Goal: Check status: Check status

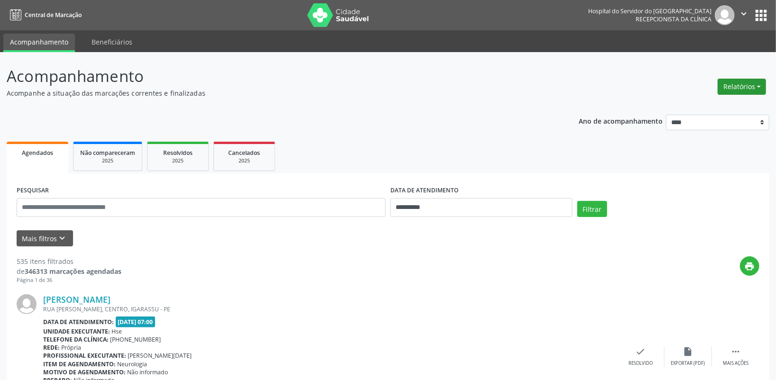
click at [738, 82] on button "Relatórios" at bounding box center [742, 87] width 48 height 16
click at [690, 105] on link "Agendamentos" at bounding box center [715, 106] width 102 height 13
select select "*"
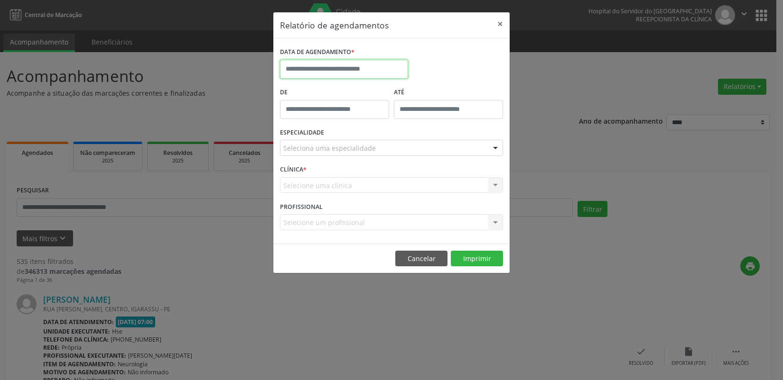
click at [321, 68] on input "text" at bounding box center [344, 69] width 128 height 19
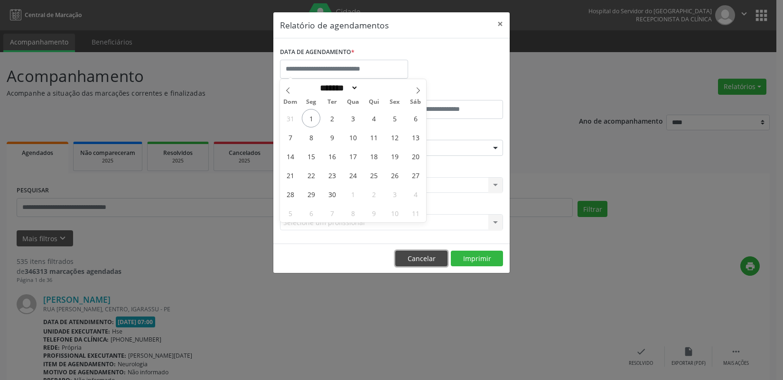
click at [417, 258] on button "Cancelar" at bounding box center [421, 259] width 52 height 16
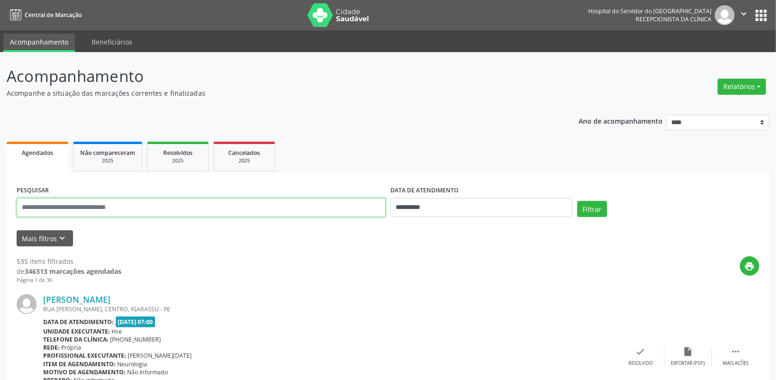
click at [148, 209] on input "text" at bounding box center [201, 207] width 369 height 19
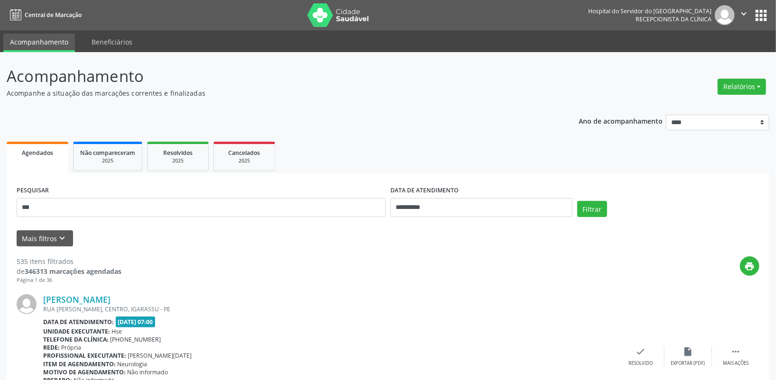
drag, startPoint x: 422, startPoint y: 245, endPoint x: 428, endPoint y: 204, distance: 41.3
click at [422, 243] on div "Mais filtros keyboard_arrow_down" at bounding box center [388, 239] width 748 height 17
drag, startPoint x: 480, startPoint y: 204, endPoint x: 597, endPoint y: 218, distance: 118.0
click at [575, 231] on form "**********" at bounding box center [388, 215] width 743 height 63
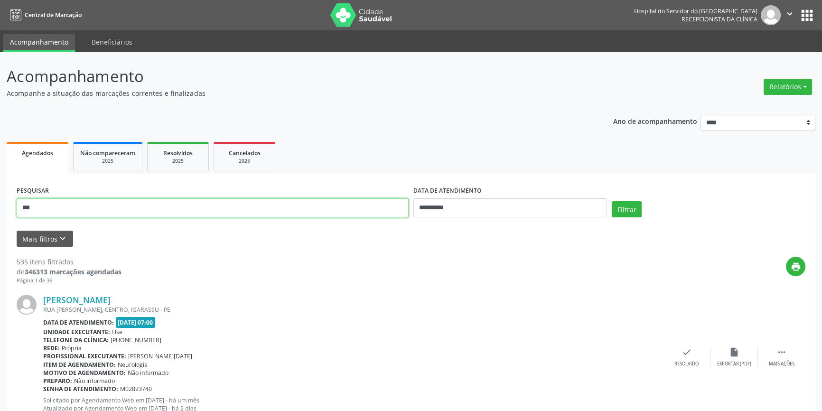
click at [45, 203] on input "***" at bounding box center [213, 207] width 392 height 19
type input "**********"
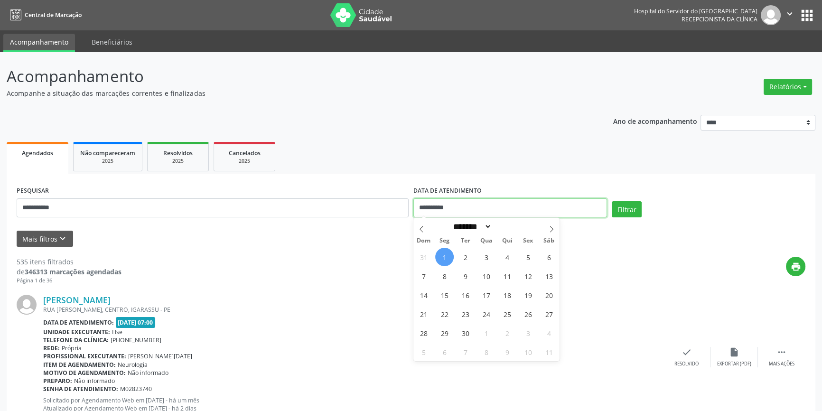
click at [484, 206] on input "**********" at bounding box center [510, 207] width 194 height 19
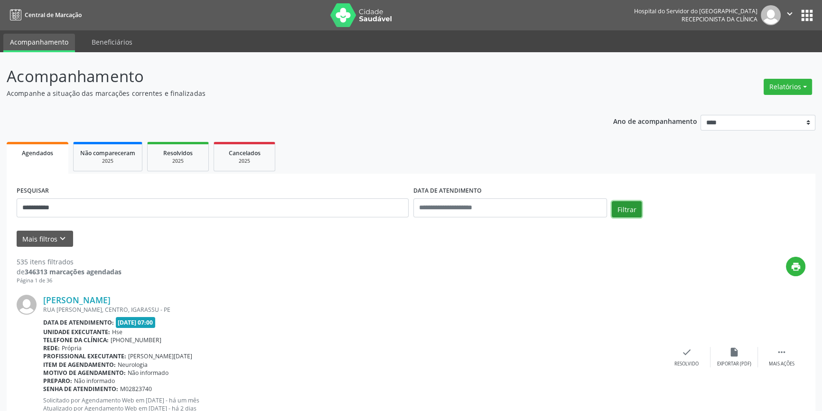
click at [621, 208] on button "Filtrar" at bounding box center [626, 209] width 30 height 16
click at [111, 301] on link "Roberto Fonseca de Vasconcelos" at bounding box center [76, 300] width 67 height 10
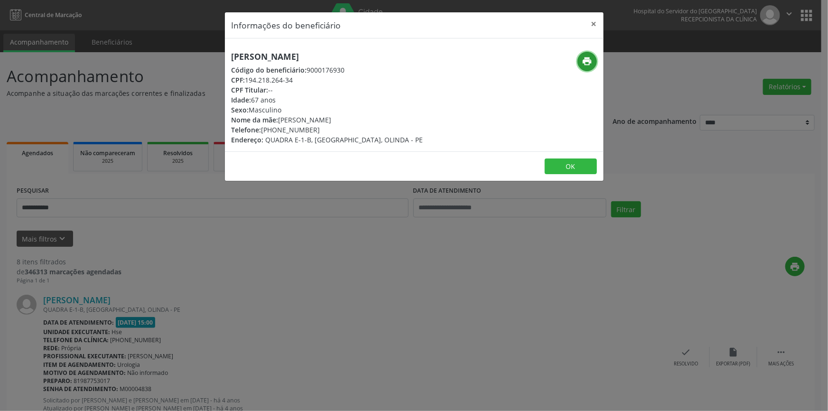
click at [586, 59] on icon "print" at bounding box center [587, 61] width 10 height 10
drag, startPoint x: 601, startPoint y: 17, endPoint x: 599, endPoint y: 24, distance: 7.5
click at [602, 17] on button "×" at bounding box center [593, 23] width 19 height 23
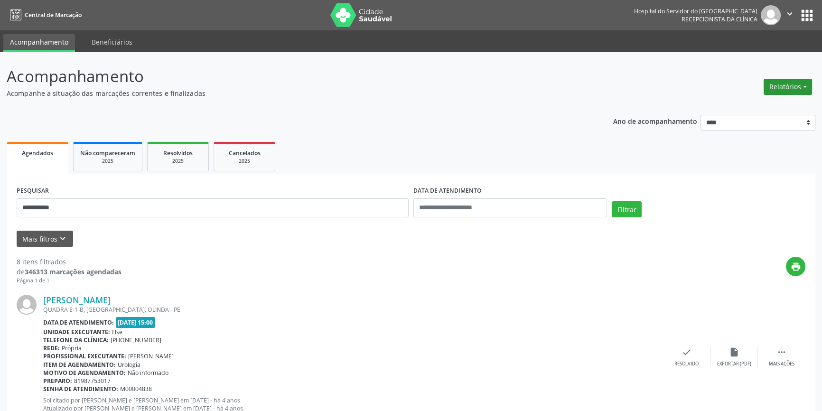
click at [781, 92] on button "Relatórios" at bounding box center [787, 87] width 48 height 16
click at [767, 108] on link "Agendamentos" at bounding box center [761, 106] width 102 height 13
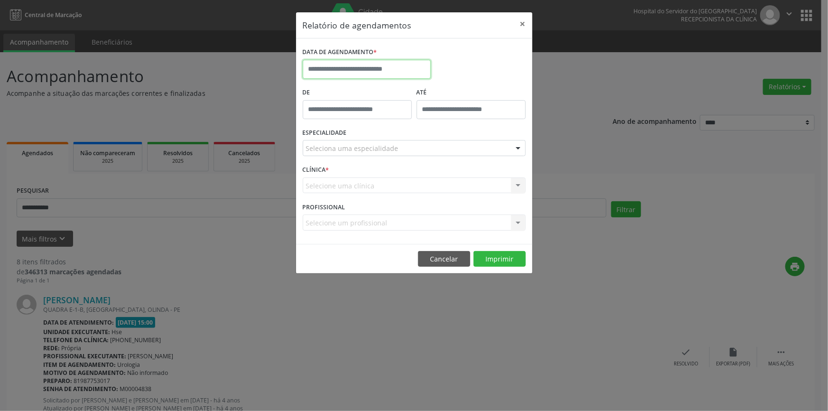
click at [365, 77] on body "**********" at bounding box center [414, 205] width 828 height 411
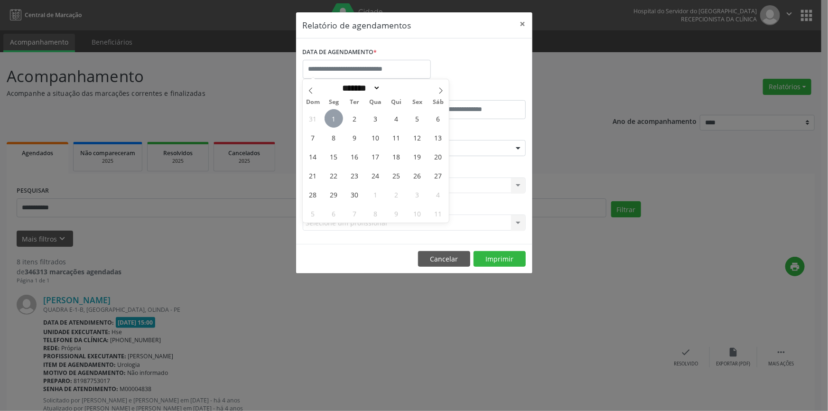
click at [332, 126] on span "1" at bounding box center [333, 118] width 18 height 18
type input "**********"
click at [332, 126] on span "1" at bounding box center [333, 118] width 18 height 18
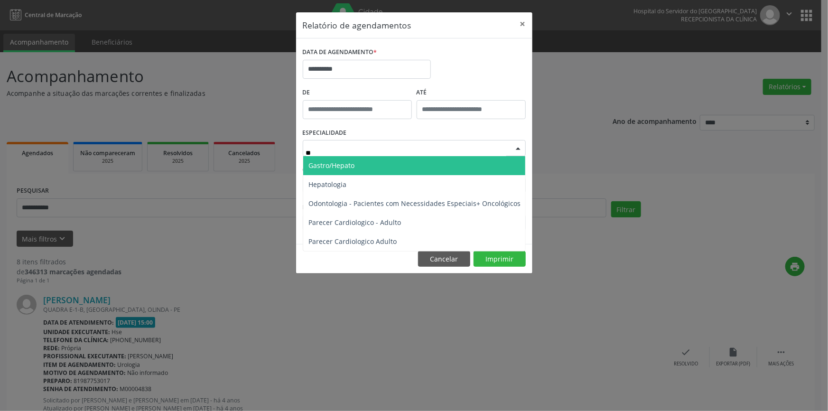
type input "***"
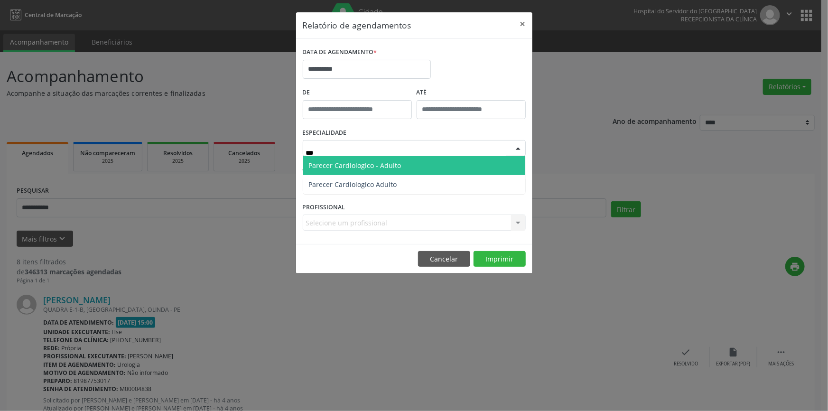
click at [394, 168] on span "Parecer Cardiologico - Adulto" at bounding box center [355, 165] width 92 height 9
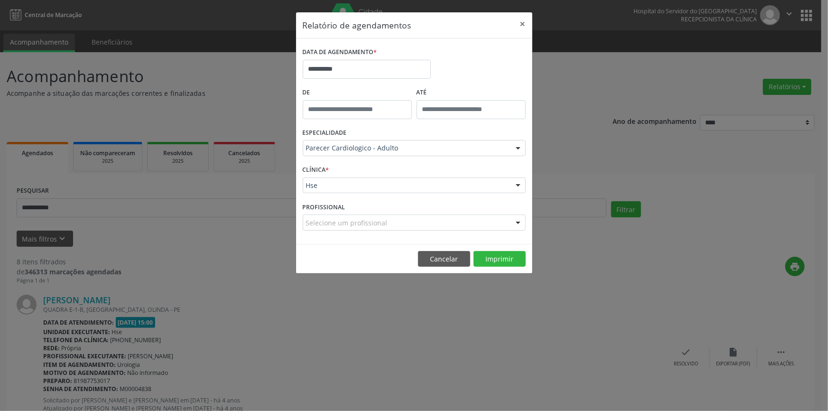
click at [381, 168] on div "CLÍNICA * Hse Hse Nenhum resultado encontrado para: " " Não há nenhuma opção pa…" at bounding box center [414, 181] width 228 height 37
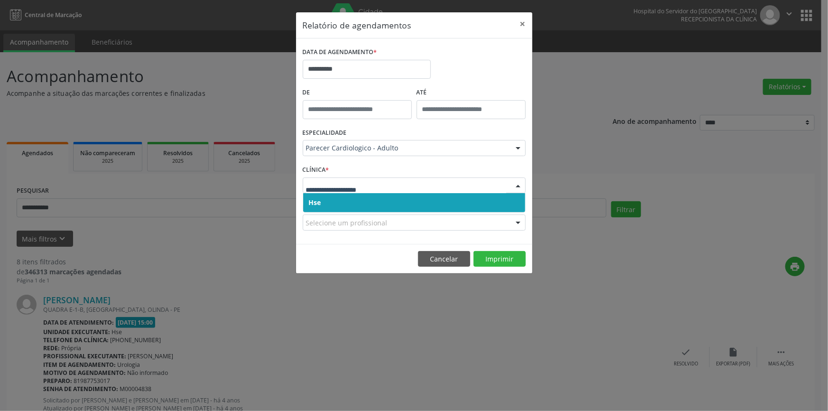
drag, startPoint x: 380, startPoint y: 179, endPoint x: 377, endPoint y: 196, distance: 17.9
click at [380, 180] on div at bounding box center [414, 185] width 223 height 16
click at [377, 200] on span "Hse" at bounding box center [414, 202] width 222 height 19
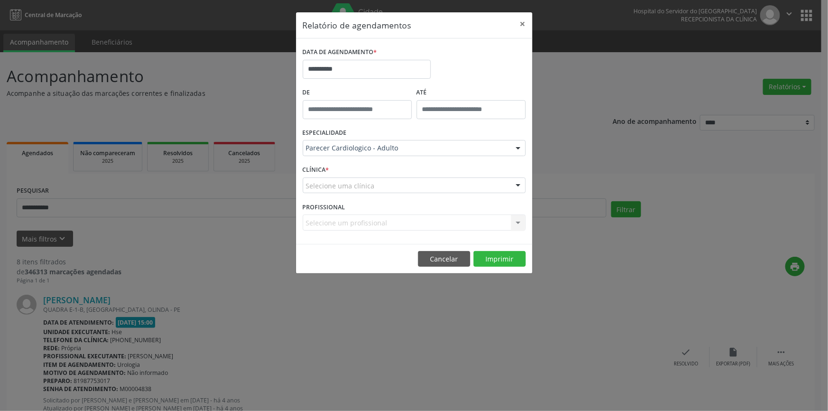
click at [371, 190] on div "Selecione uma clínica" at bounding box center [414, 185] width 223 height 16
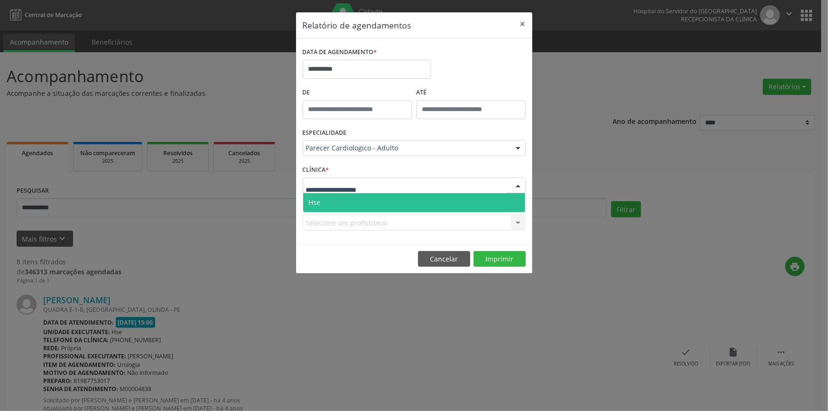
click at [370, 203] on span "Hse" at bounding box center [414, 202] width 222 height 19
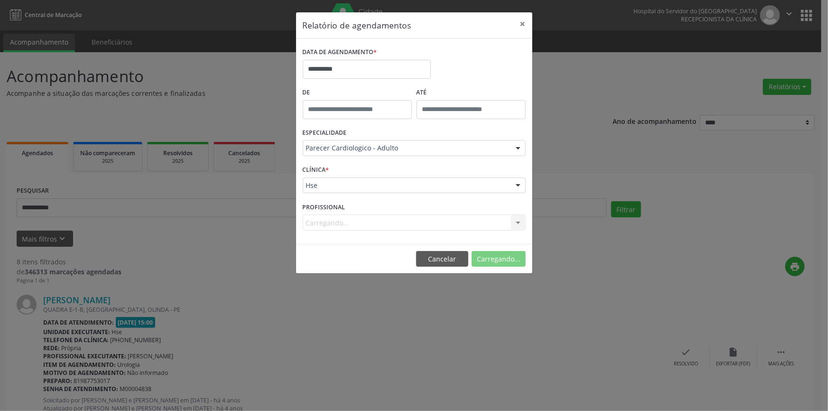
click at [383, 230] on div "Carregando... Nenhum resultado encontrado para: " " Não há nenhuma opção para s…" at bounding box center [414, 222] width 223 height 16
click at [386, 226] on div "Selecione um profissional" at bounding box center [414, 222] width 223 height 16
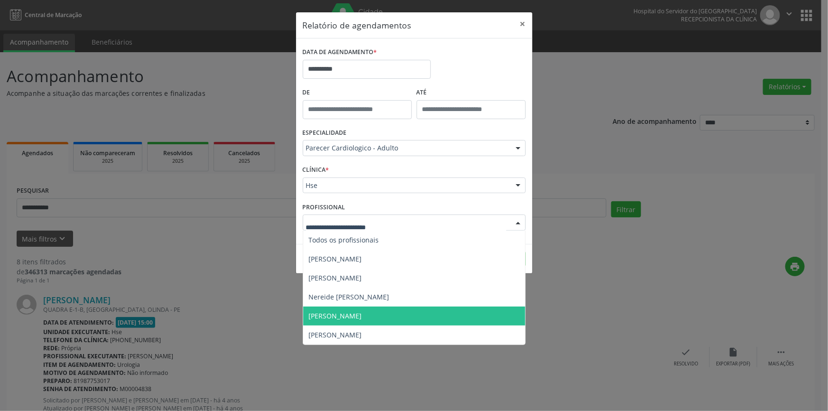
click at [362, 317] on span "[PERSON_NAME]" at bounding box center [335, 315] width 53 height 9
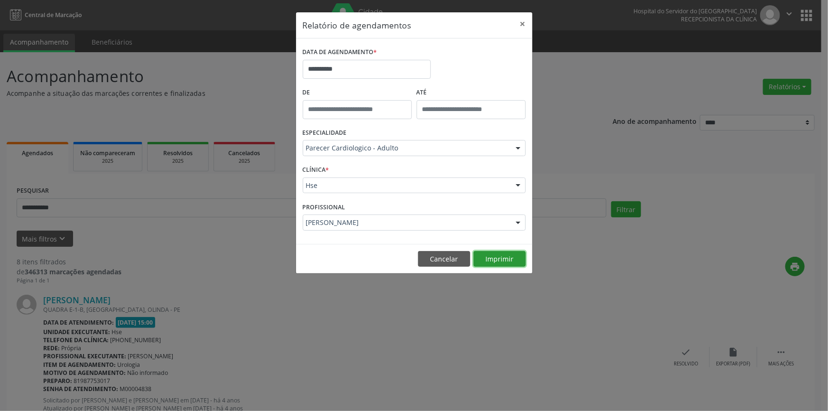
click at [494, 252] on button "Imprimir" at bounding box center [499, 259] width 52 height 16
click at [529, 19] on button "×" at bounding box center [522, 23] width 19 height 23
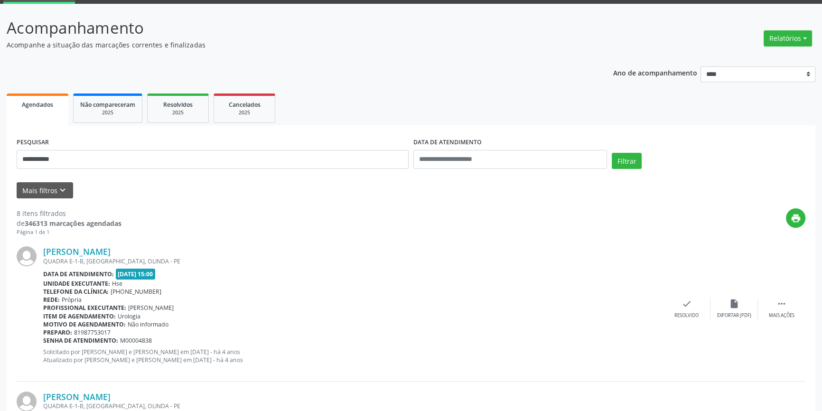
scroll to position [129, 0]
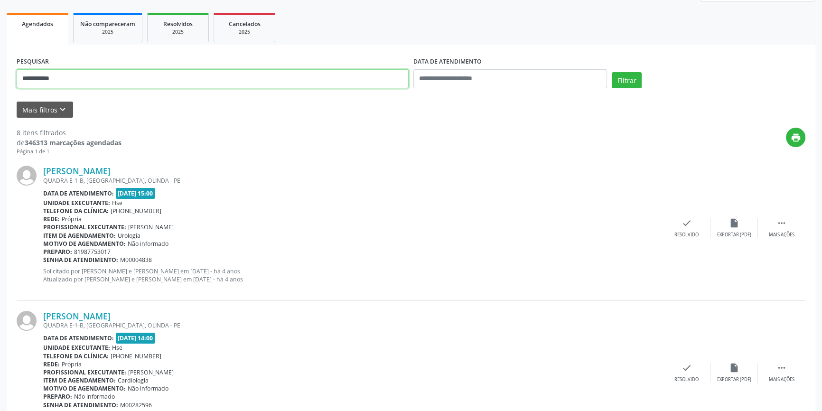
drag, startPoint x: 117, startPoint y: 75, endPoint x: 0, endPoint y: 37, distance: 122.9
click at [611, 72] on button "Filtrar" at bounding box center [626, 80] width 30 height 16
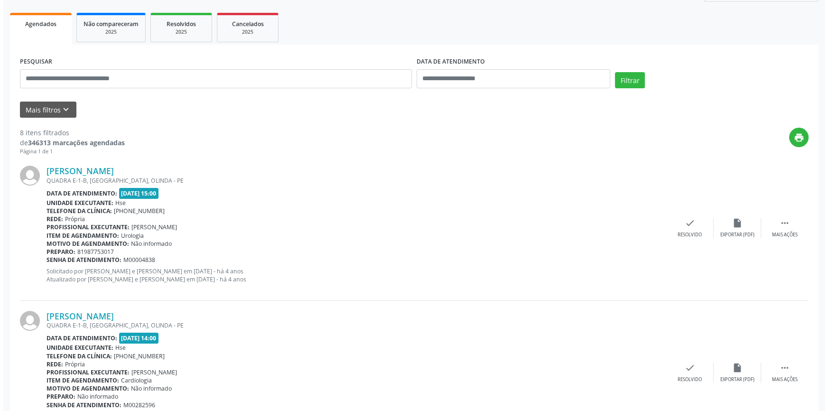
scroll to position [0, 0]
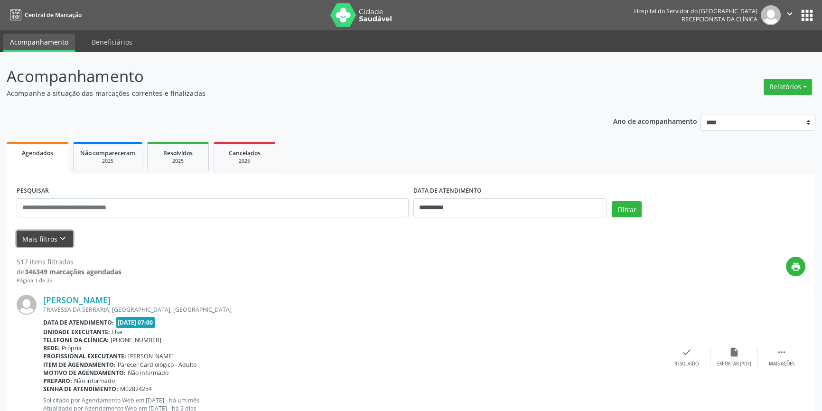
click at [17, 239] on button "Mais filtros keyboard_arrow_down" at bounding box center [45, 239] width 56 height 17
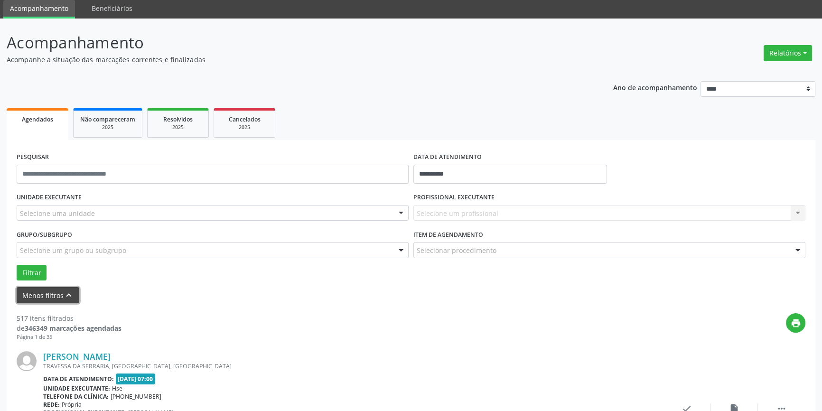
scroll to position [86, 0]
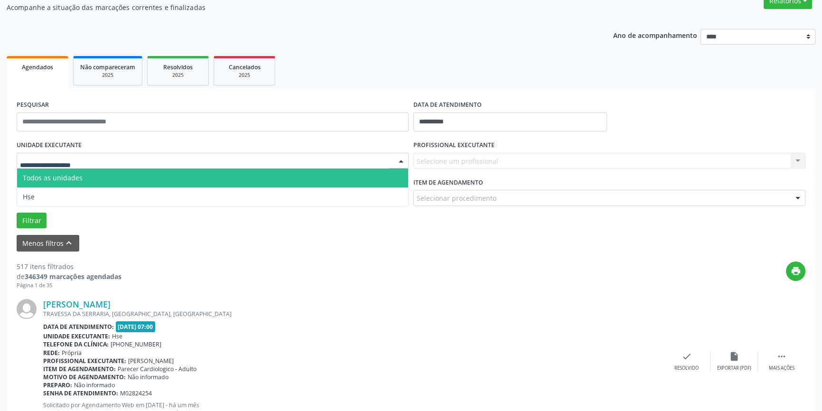
click at [138, 162] on div at bounding box center [213, 161] width 392 height 16
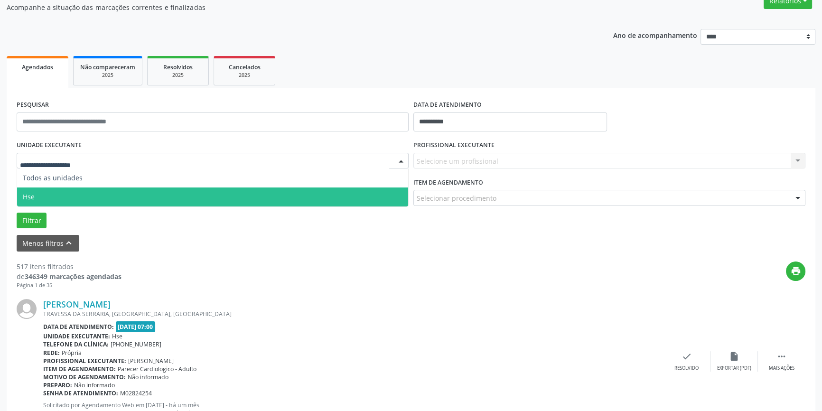
click at [141, 192] on span "Hse" at bounding box center [212, 196] width 391 height 19
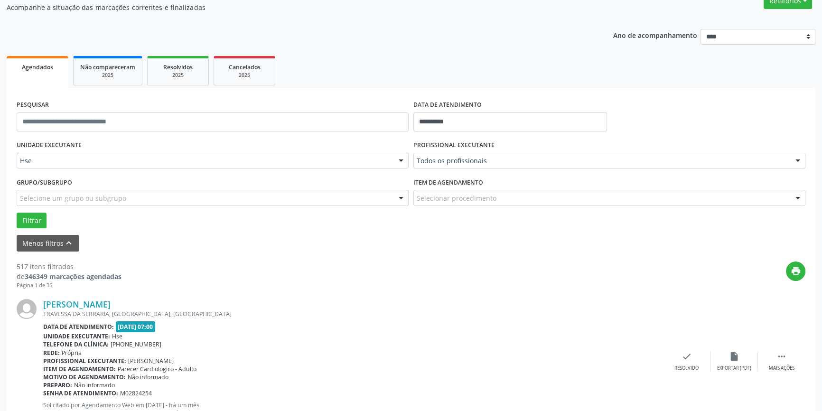
click at [643, 166] on div "Todos os profissionais" at bounding box center [609, 161] width 392 height 16
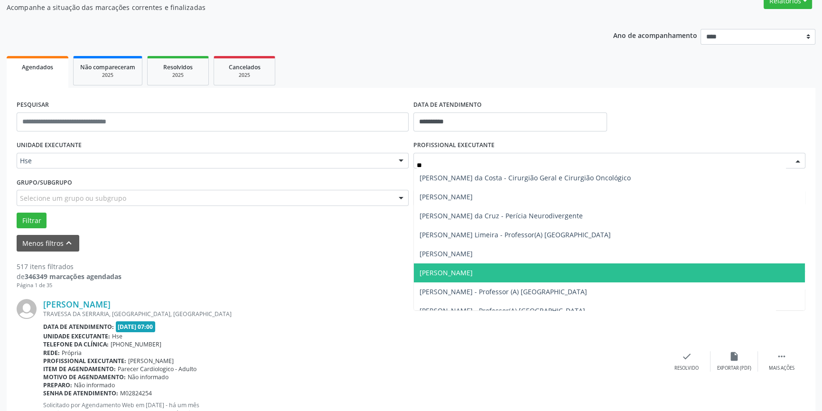
type input "***"
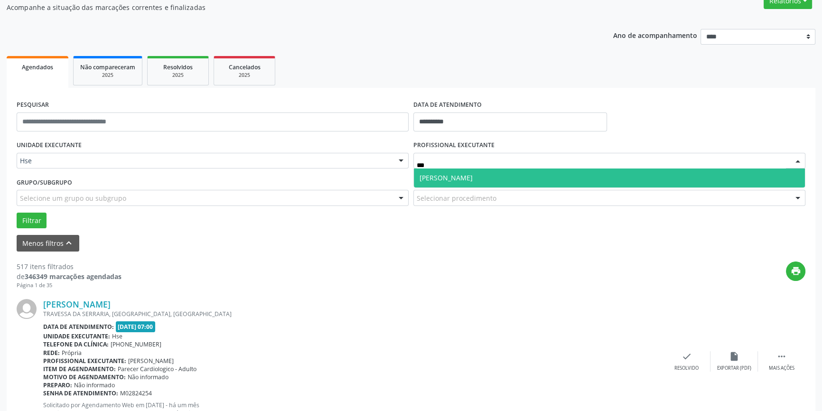
click at [466, 169] on span "[PERSON_NAME]" at bounding box center [609, 177] width 391 height 19
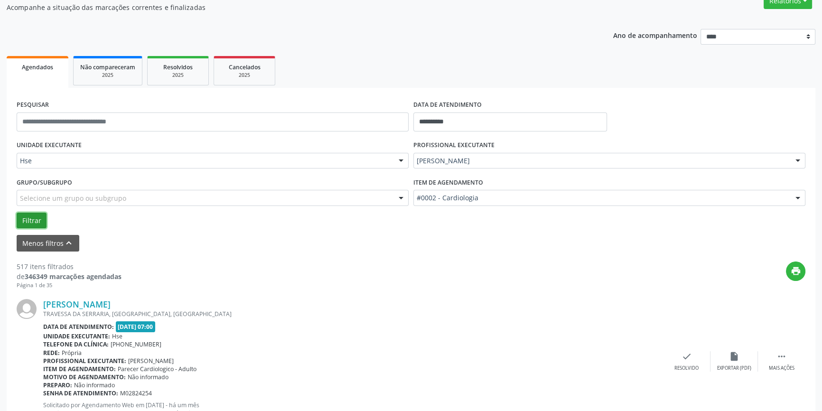
click at [22, 216] on button "Filtrar" at bounding box center [32, 221] width 30 height 16
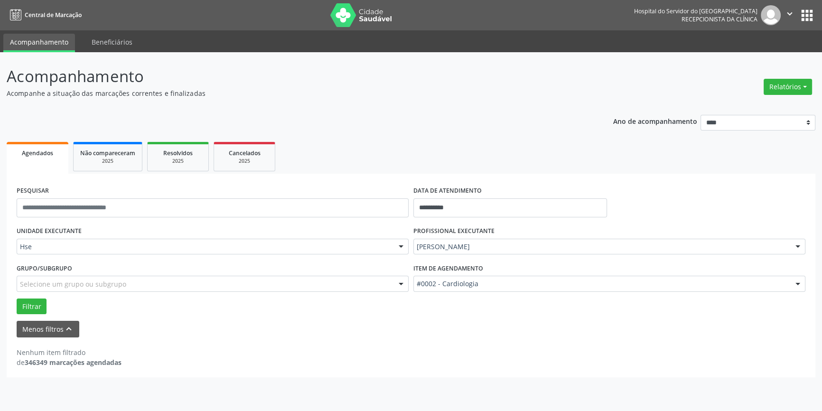
scroll to position [0, 0]
click at [28, 310] on button "Filtrar" at bounding box center [32, 306] width 30 height 16
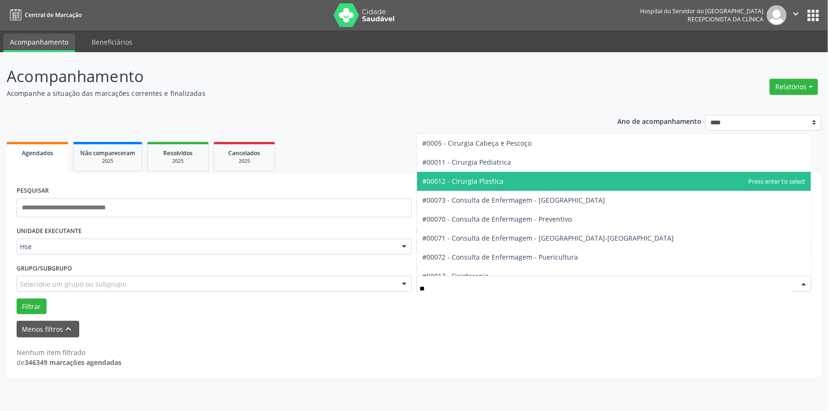
type input "***"
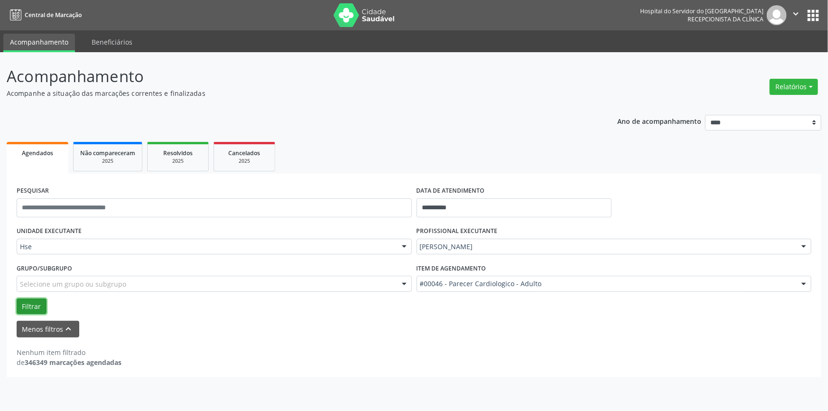
click at [17, 304] on button "Filtrar" at bounding box center [32, 306] width 30 height 16
